Goal: Task Accomplishment & Management: Use online tool/utility

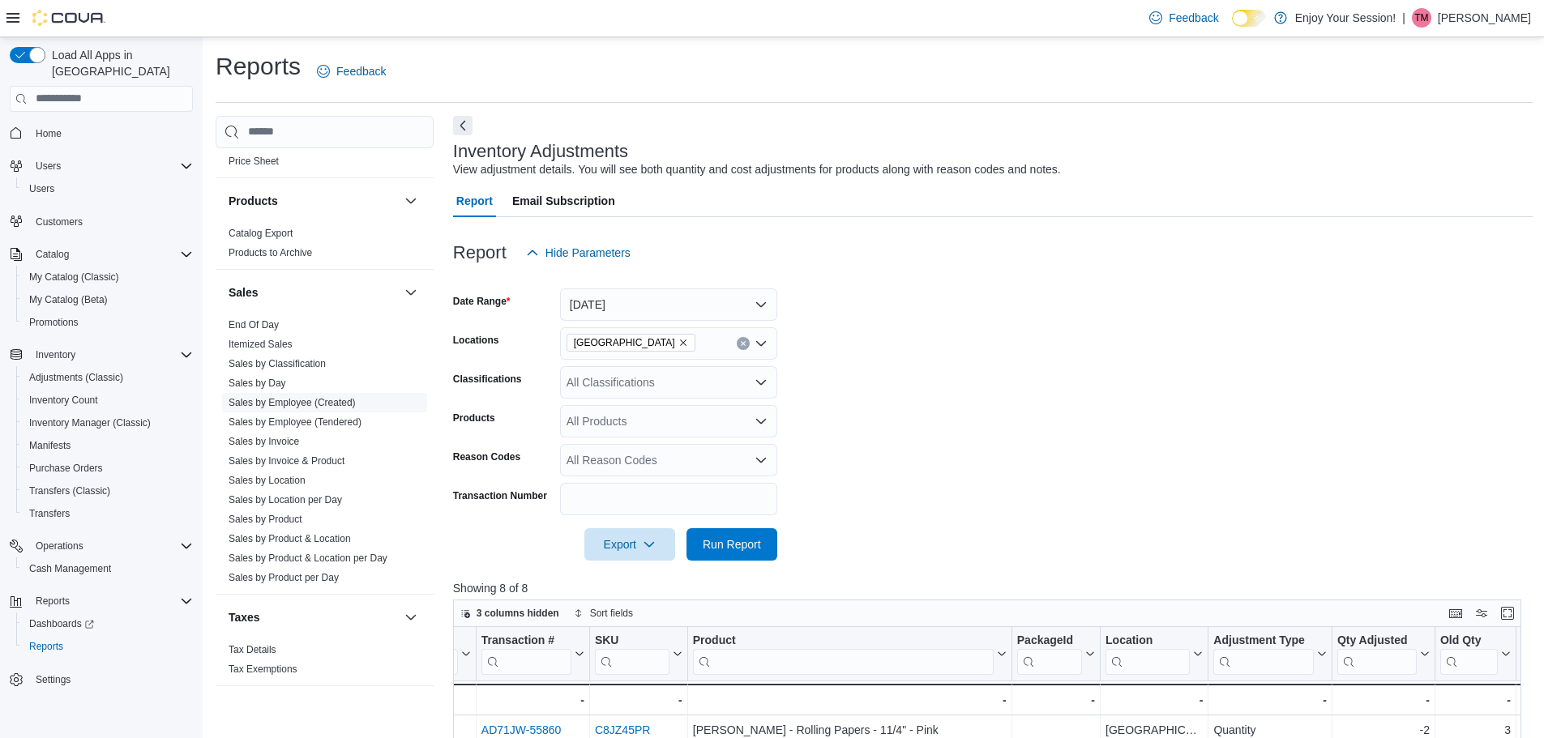
scroll to position [722, 0]
click at [318, 328] on span "End Of Day" at bounding box center [324, 323] width 205 height 19
click at [245, 320] on link "End Of Day" at bounding box center [254, 324] width 50 height 11
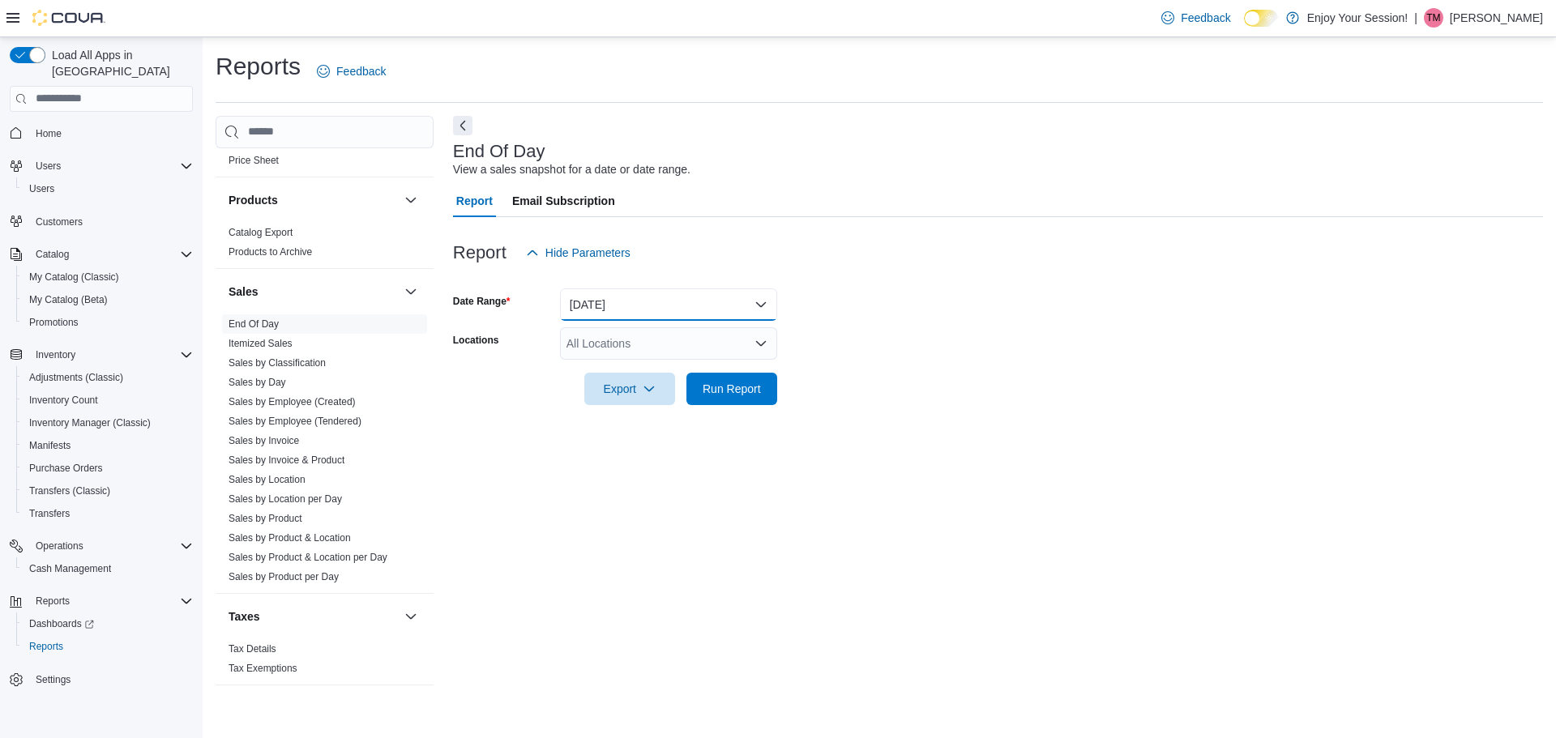
click at [608, 319] on button "[DATE]" at bounding box center [668, 305] width 217 height 32
click at [622, 305] on button "[DATE]" at bounding box center [668, 305] width 217 height 32
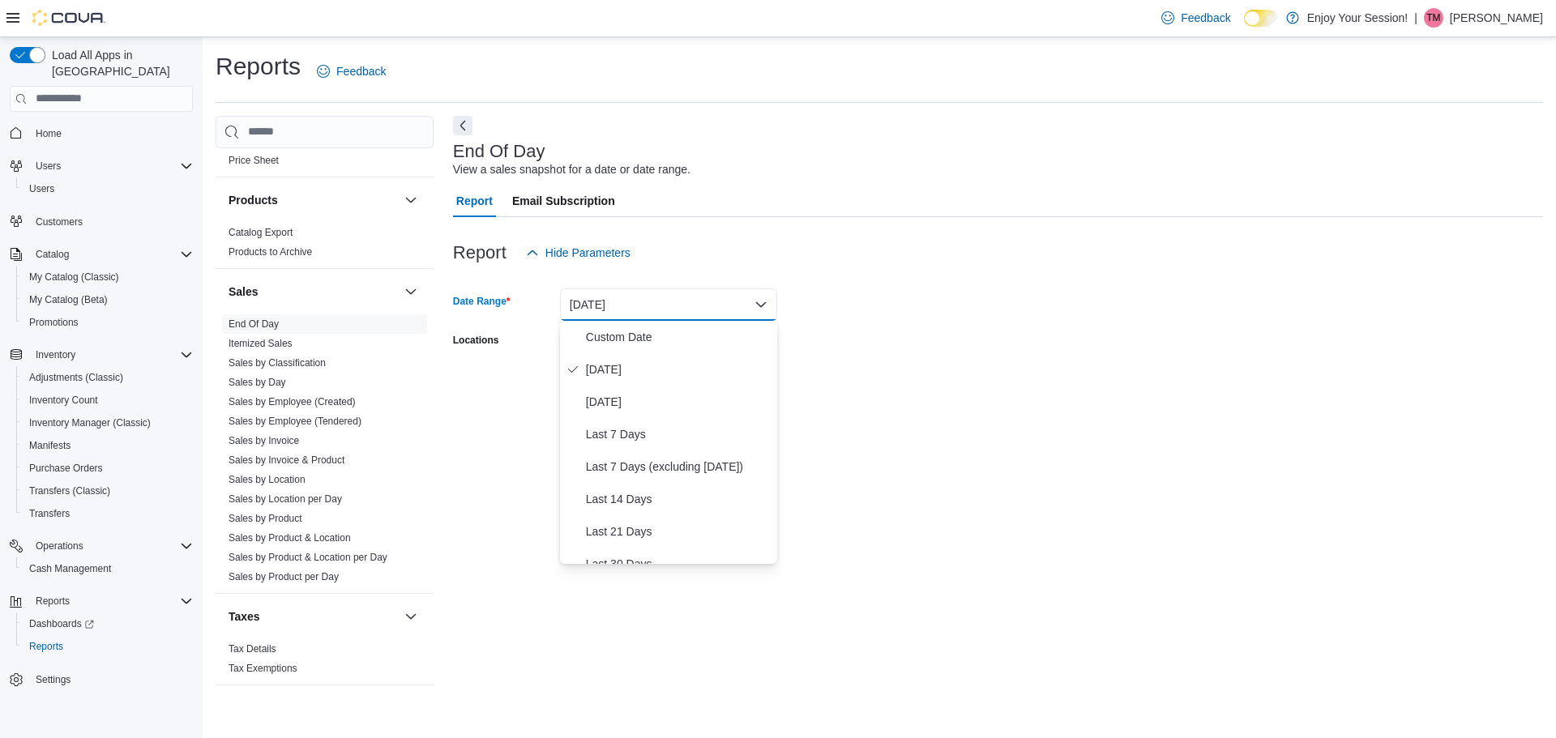
click at [725, 204] on div "Report Email Subscription" at bounding box center [998, 201] width 1090 height 32
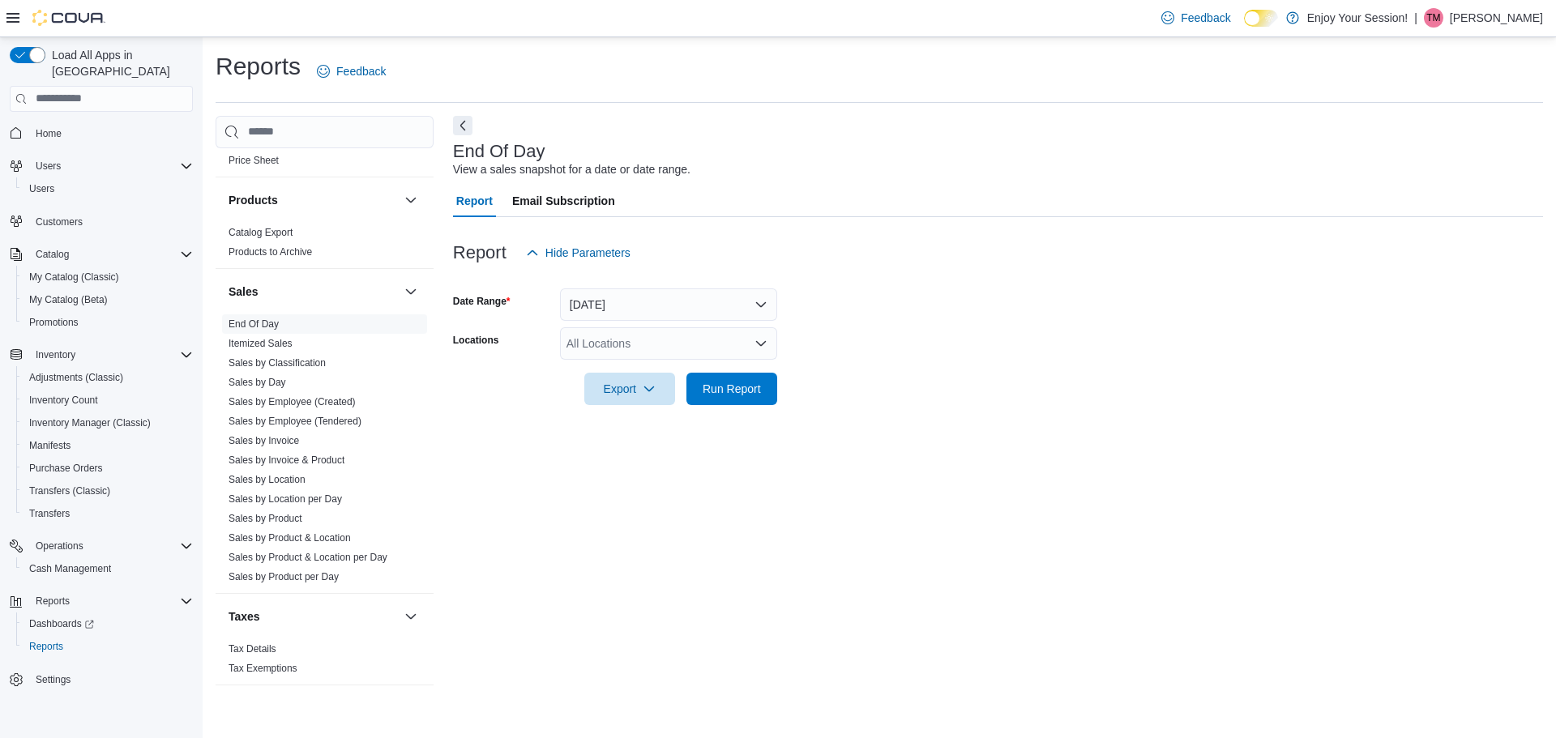
click at [674, 366] on div at bounding box center [998, 366] width 1090 height 13
click at [668, 351] on div "All Locations" at bounding box center [668, 343] width 217 height 32
type input "****"
click at [685, 374] on div "[GEOGRAPHIC_DATA]" at bounding box center [669, 371] width 198 height 16
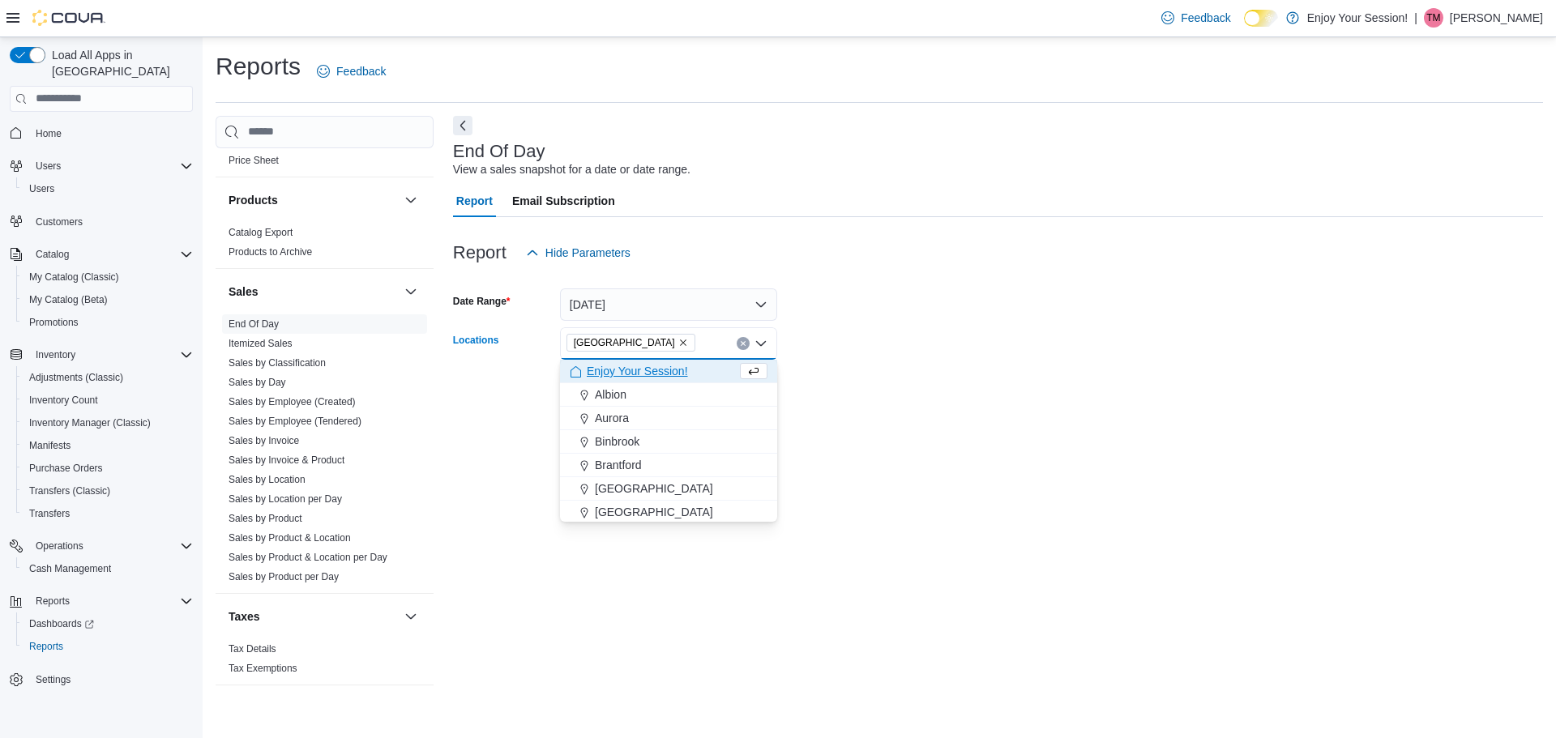
click at [946, 418] on div at bounding box center [998, 414] width 1090 height 19
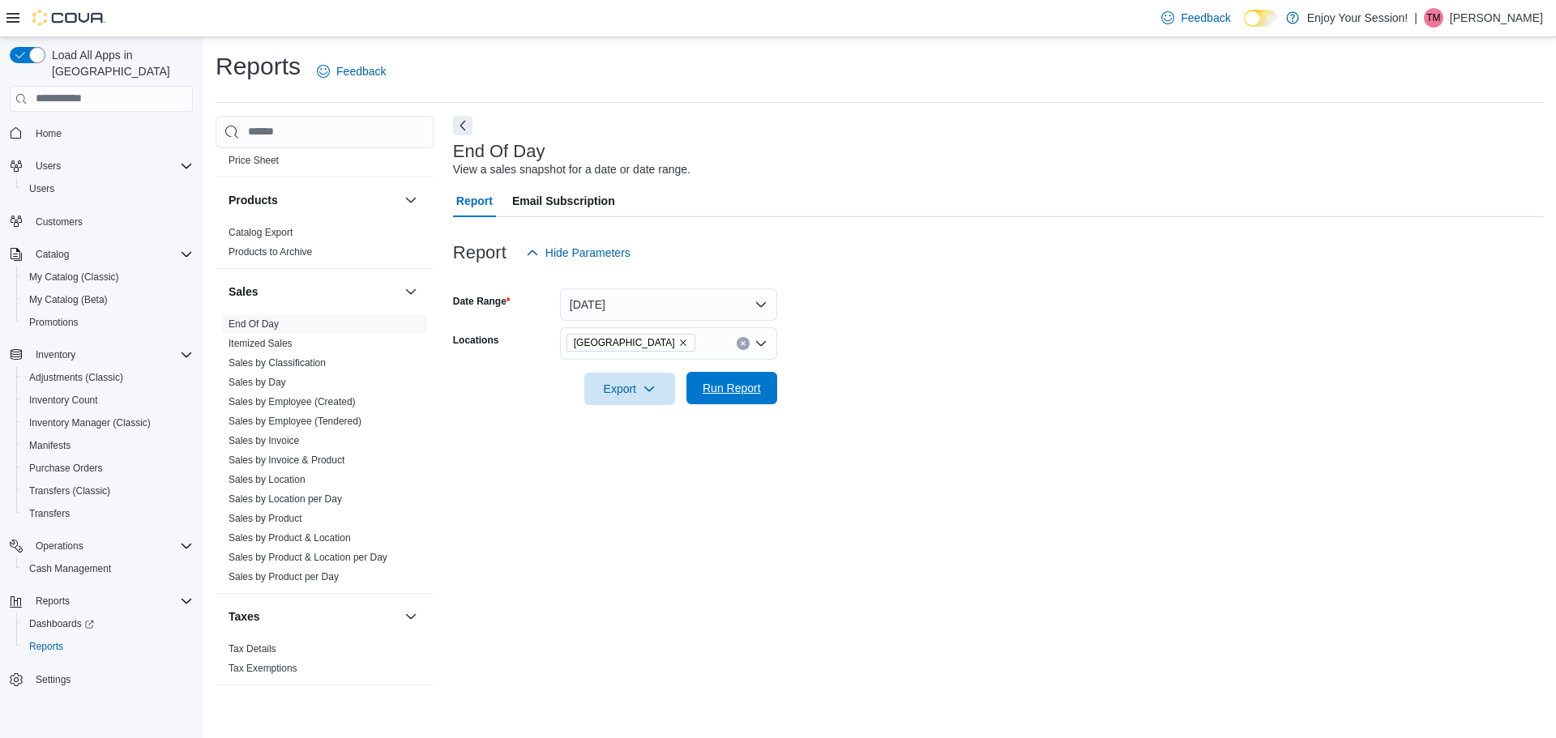
click at [716, 399] on span "Run Report" at bounding box center [731, 388] width 71 height 32
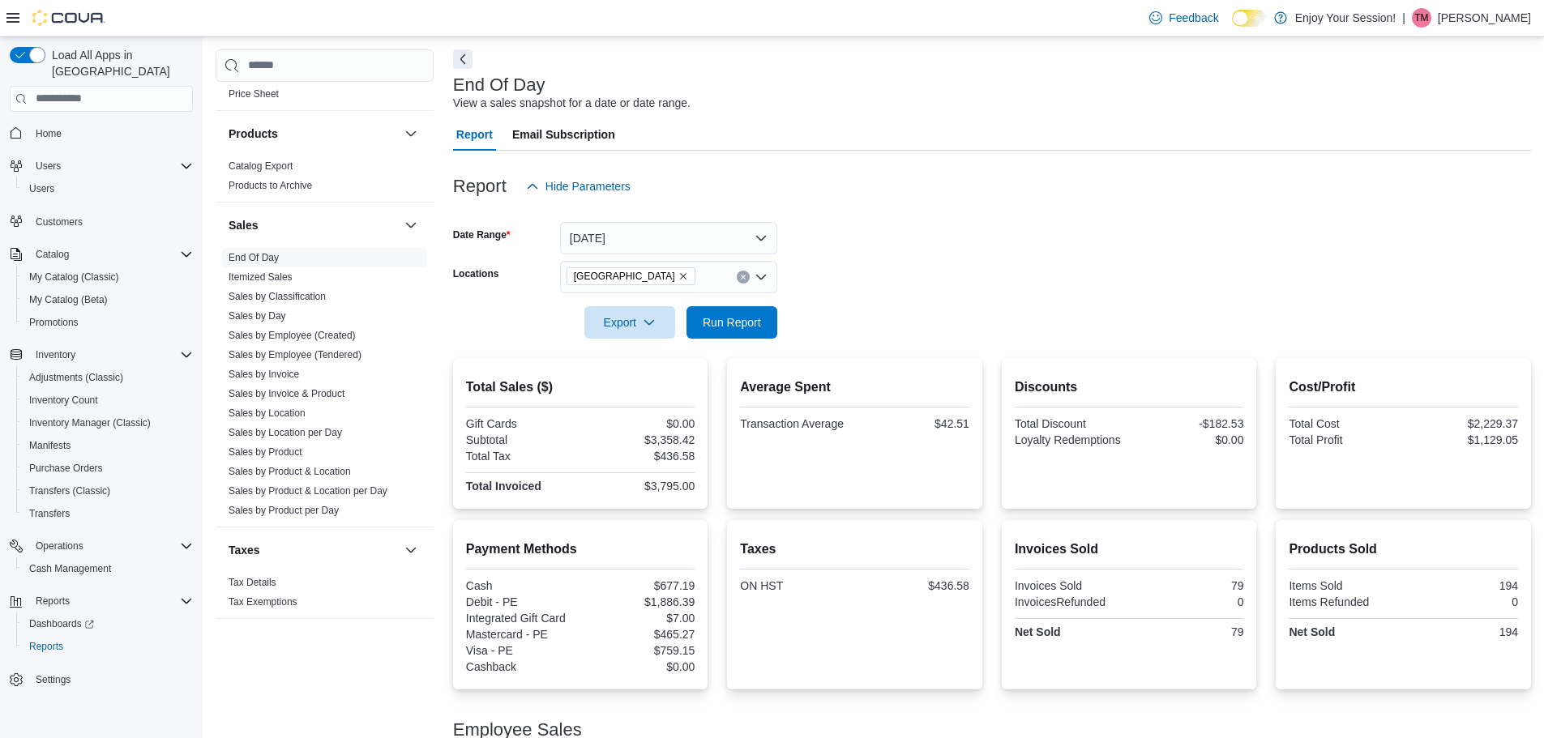
scroll to position [186, 0]
